Goal: Transaction & Acquisition: Purchase product/service

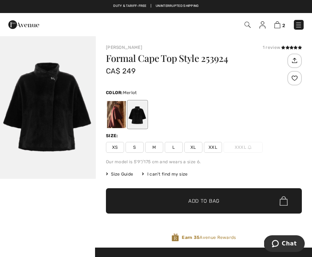
click at [113, 116] on div at bounding box center [116, 114] width 19 height 27
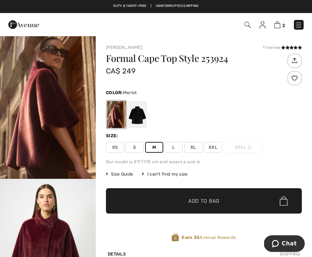
click at [198, 200] on span "Add to Bag" at bounding box center [203, 202] width 31 height 8
click at [263, 249] on div "Details Shipping" at bounding box center [204, 254] width 196 height 13
click at [266, 248] on button "Chat" at bounding box center [283, 244] width 41 height 17
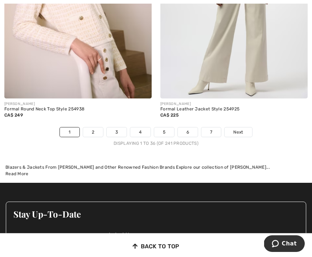
scroll to position [4656, 0]
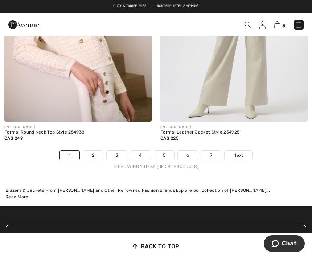
click at [233, 151] on link "Next" at bounding box center [237, 155] width 27 height 9
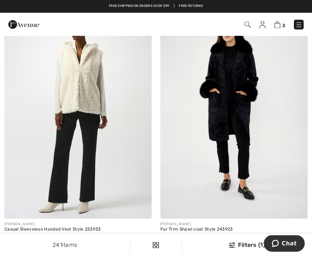
scroll to position [831, 0]
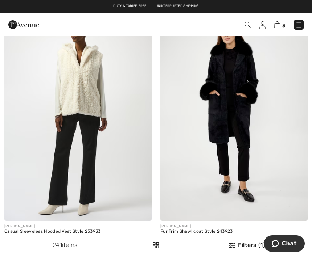
click at [215, 130] on img at bounding box center [233, 110] width 147 height 221
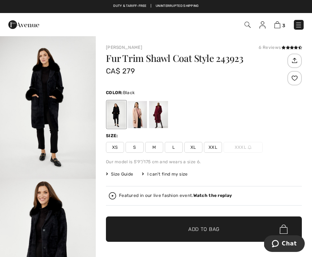
click at [158, 116] on div at bounding box center [158, 114] width 19 height 27
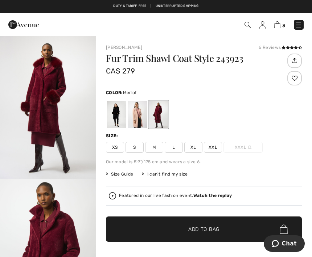
click at [149, 148] on span "M" at bounding box center [154, 147] width 18 height 11
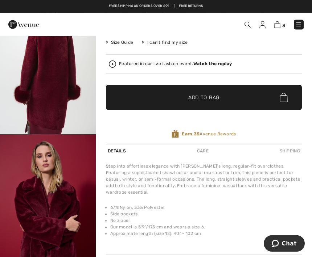
scroll to position [116, 0]
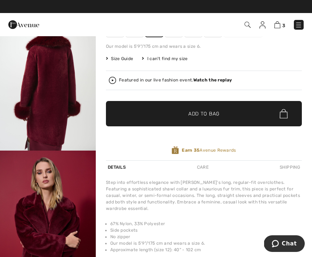
click at [184, 115] on span "✔ Added to Bag" at bounding box center [193, 114] width 44 height 8
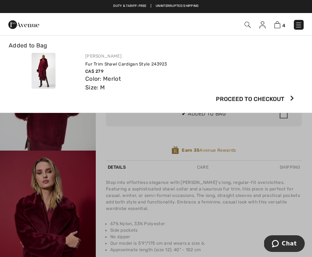
scroll to position [0, 0]
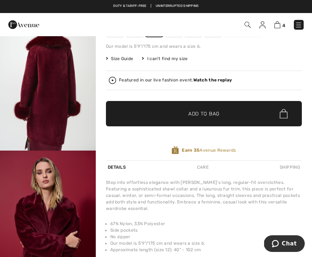
click at [278, 22] on img at bounding box center [277, 24] width 6 height 7
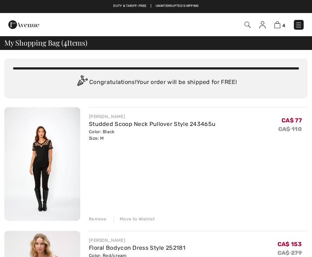
click at [277, 23] on img at bounding box center [277, 24] width 6 height 7
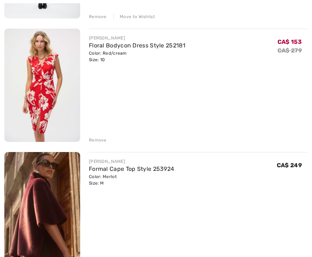
scroll to position [203, 0]
click at [91, 17] on div "Remove" at bounding box center [98, 16] width 18 height 7
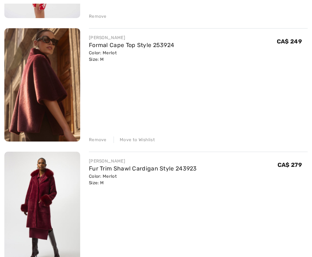
click at [95, 14] on div "Remove" at bounding box center [98, 16] width 18 height 7
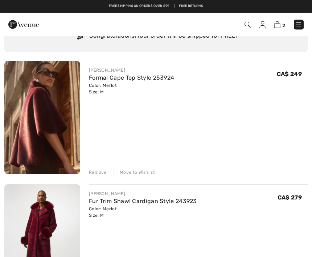
scroll to position [46, 0]
